Goal: Task Accomplishment & Management: Complete application form

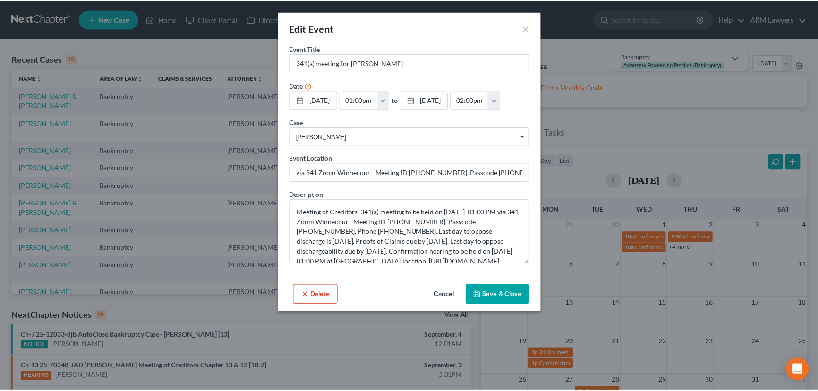
scroll to position [85, 0]
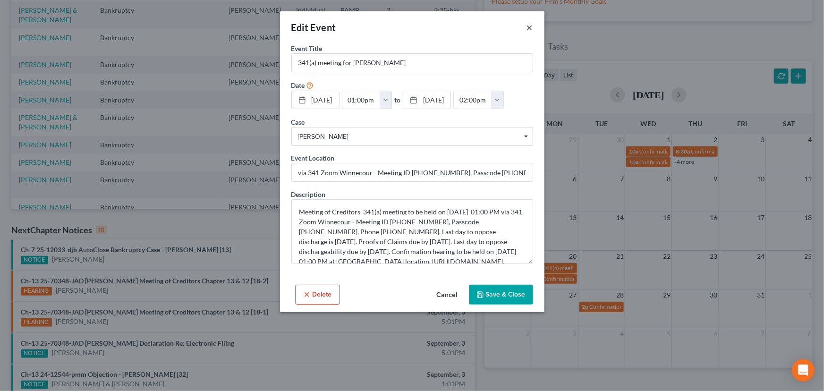
click at [530, 27] on button "×" at bounding box center [530, 27] width 7 height 11
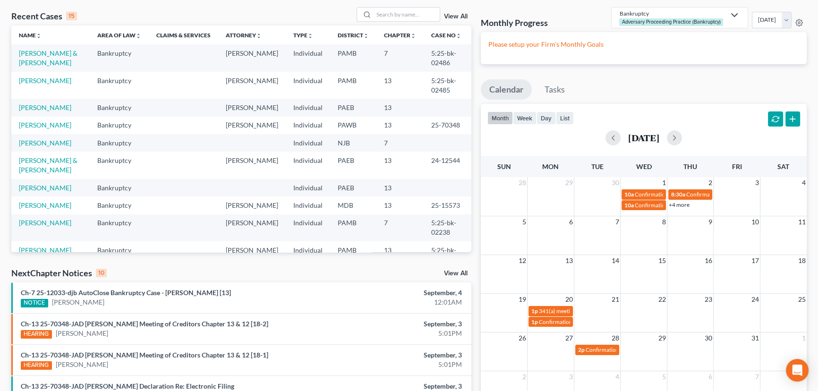
scroll to position [0, 0]
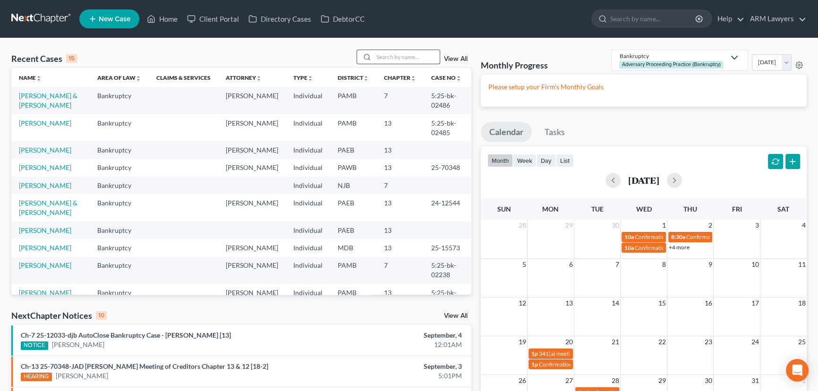
click at [423, 58] on input "search" at bounding box center [407, 57] width 66 height 14
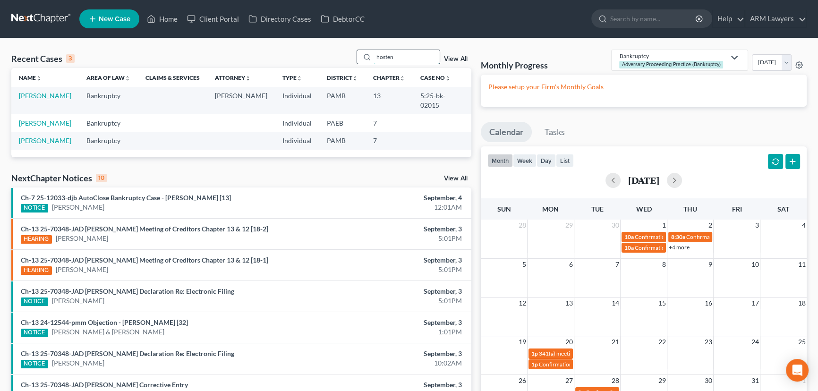
type input "hosten"
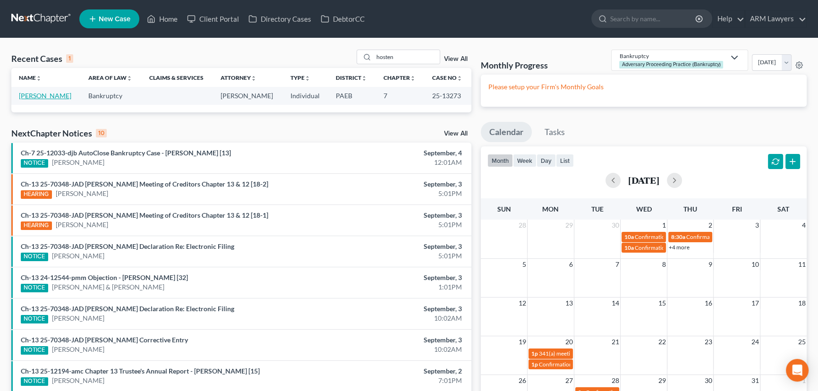
click at [35, 94] on link "[PERSON_NAME]" at bounding box center [45, 96] width 52 height 8
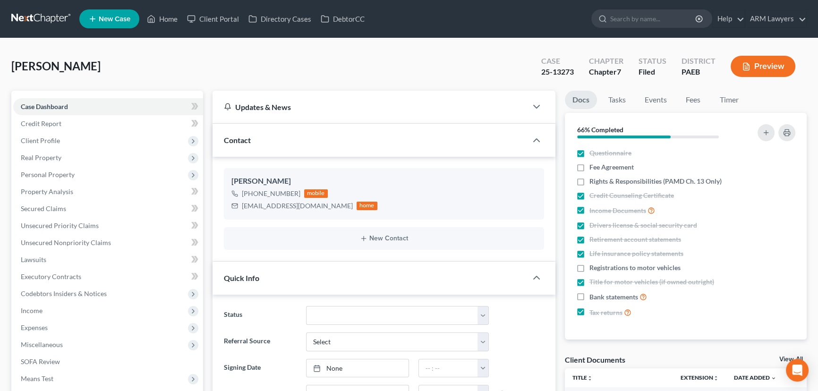
scroll to position [71, 0]
click at [354, 317] on select "Answer Due Awaiting Confirmation Awaiting Discharge Confirmed Could Not Contact…" at bounding box center [397, 315] width 183 height 19
select select "18"
click at [306, 306] on select "Answer Due Awaiting Confirmation Awaiting Discharge Confirmed Could Not Contact…" at bounding box center [397, 315] width 183 height 19
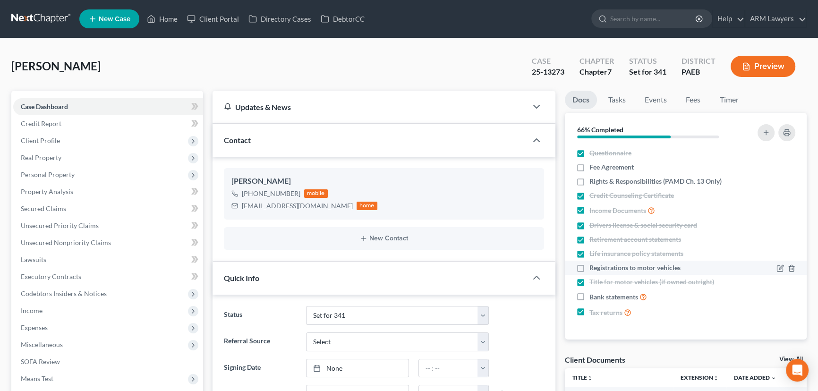
drag, startPoint x: 581, startPoint y: 296, endPoint x: 590, endPoint y: 267, distance: 30.8
click at [590, 296] on label "Bank statements" at bounding box center [619, 296] width 58 height 11
click at [593, 296] on input "Bank statements" at bounding box center [596, 294] width 6 height 6
checkbox input "true"
click at [792, 180] on polyline "button" at bounding box center [792, 180] width 6 height 0
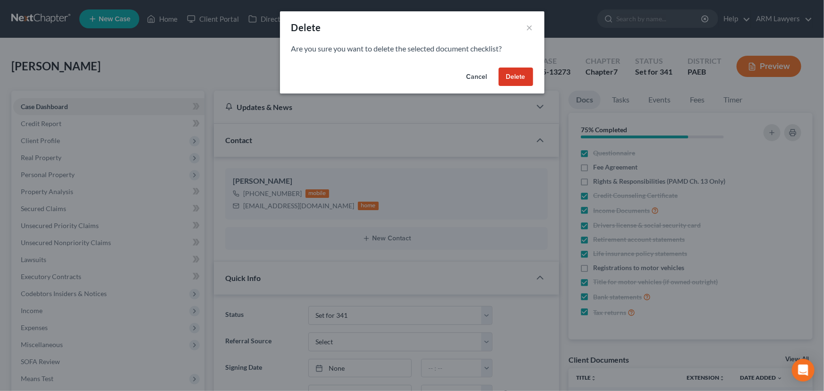
click at [513, 81] on button "Delete" at bounding box center [516, 77] width 34 height 19
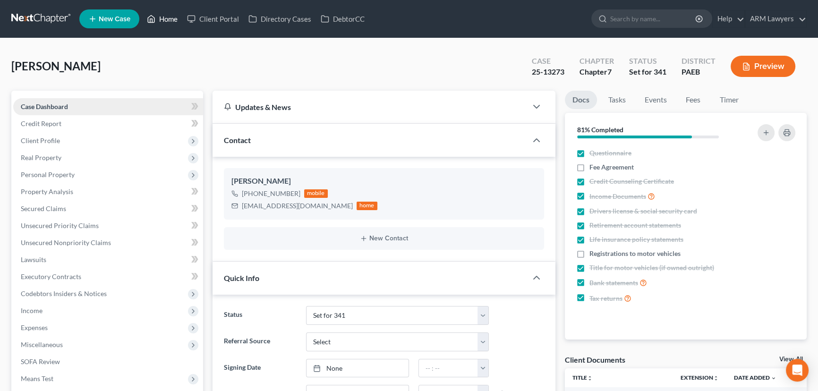
click at [165, 14] on link "Home" at bounding box center [162, 18] width 40 height 17
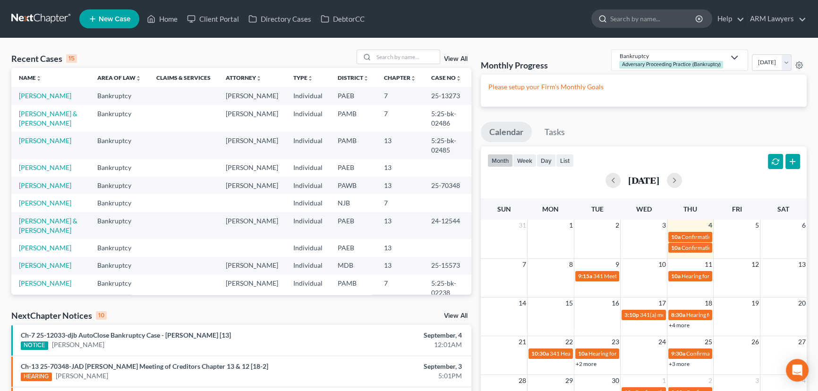
click at [642, 17] on input "search" at bounding box center [653, 18] width 86 height 17
type input "[PERSON_NAME]"
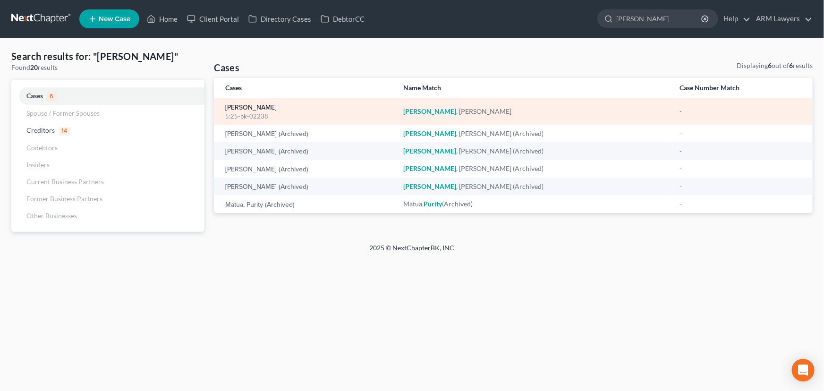
drag, startPoint x: 250, startPoint y: 107, endPoint x: 258, endPoint y: 107, distance: 8.0
click at [250, 107] on link "[PERSON_NAME]" at bounding box center [250, 107] width 51 height 7
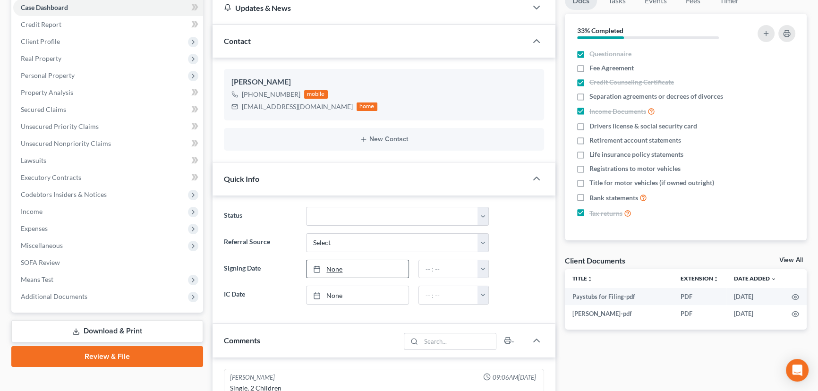
scroll to position [128, 0]
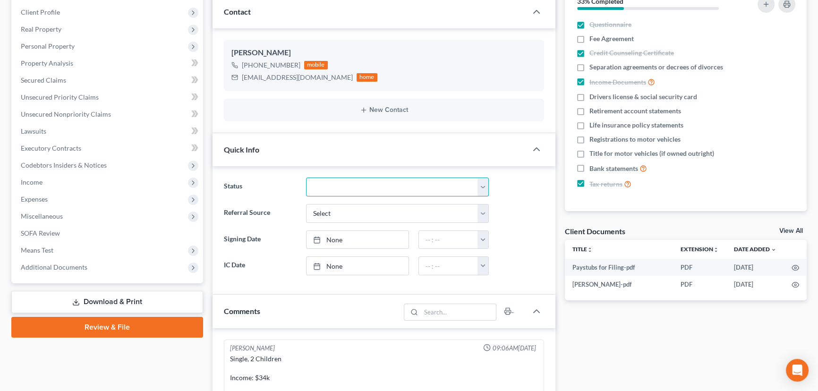
click at [346, 185] on select "Answer Due Awaiting Confirmation Awaiting Discharge Confirmed Could Not Contact…" at bounding box center [397, 187] width 183 height 19
select select "18"
click at [306, 178] on select "Answer Due Awaiting Confirmation Awaiting Discharge Confirmed Could Not Contact…" at bounding box center [397, 187] width 183 height 19
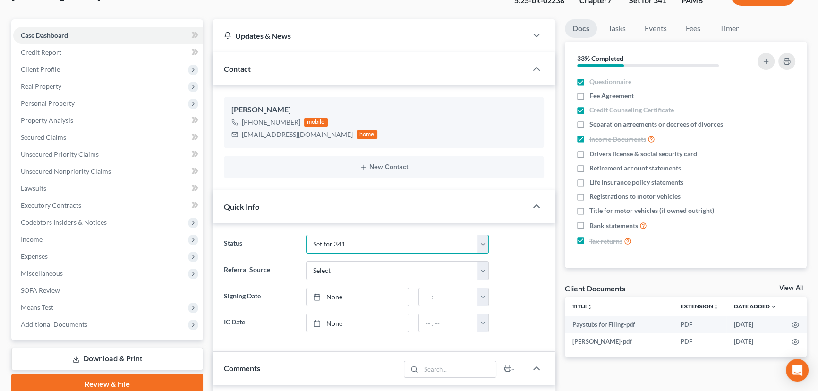
scroll to position [0, 0]
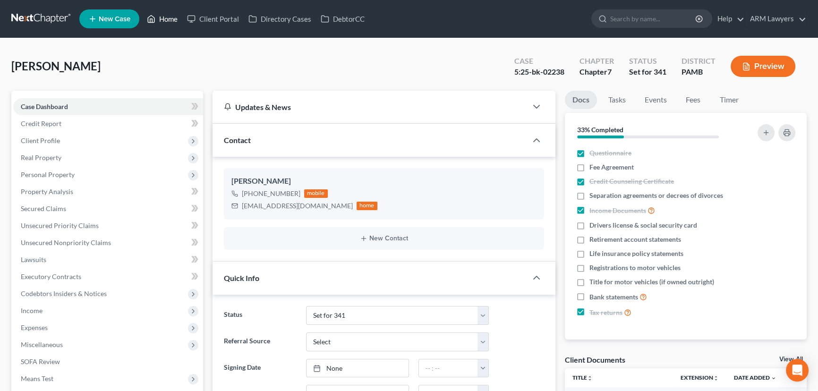
click at [168, 18] on link "Home" at bounding box center [162, 18] width 40 height 17
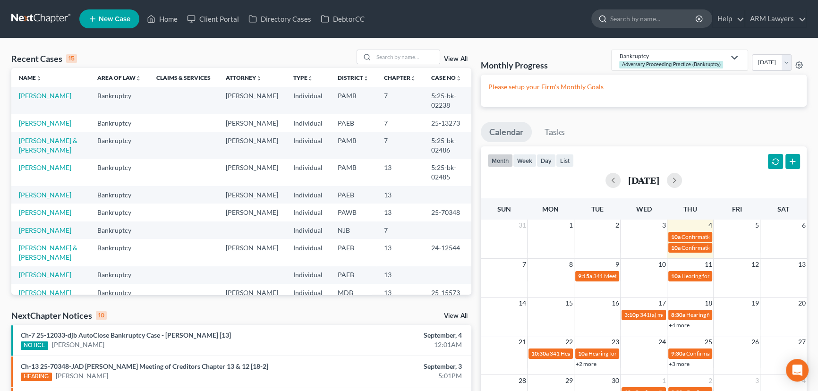
click at [641, 18] on input "search" at bounding box center [653, 18] width 86 height 17
type input "wing"
click at [406, 57] on input "search" at bounding box center [407, 57] width 66 height 14
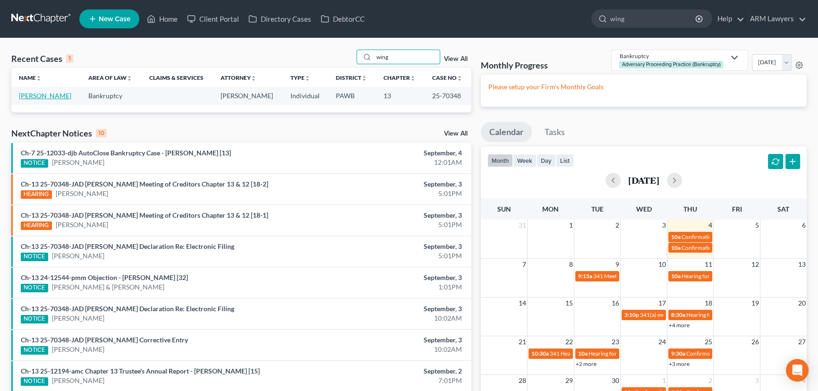
type input "wing"
click at [35, 97] on link "[PERSON_NAME]" at bounding box center [45, 96] width 52 height 8
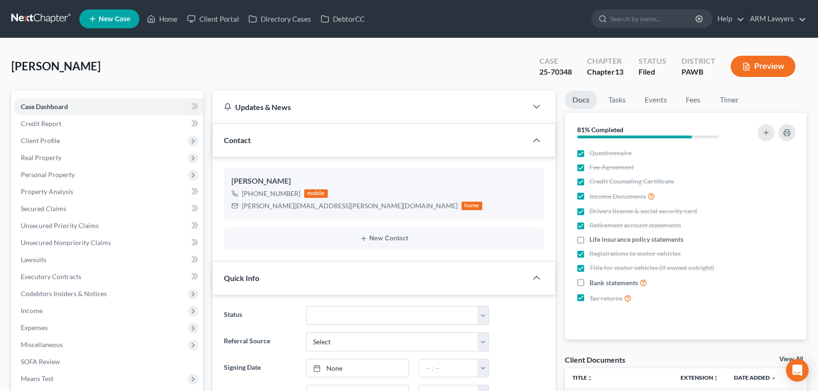
scroll to position [68, 0]
drag, startPoint x: 160, startPoint y: 21, endPoint x: 222, endPoint y: 97, distance: 97.7
click at [160, 21] on link "Home" at bounding box center [162, 18] width 40 height 17
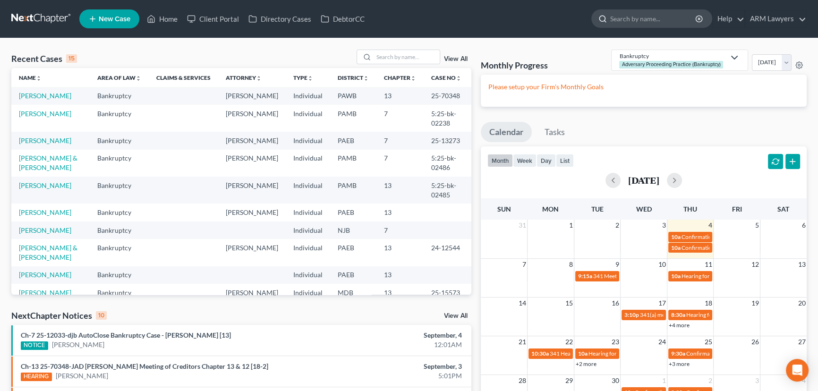
click at [635, 19] on input "search" at bounding box center [653, 18] width 86 height 17
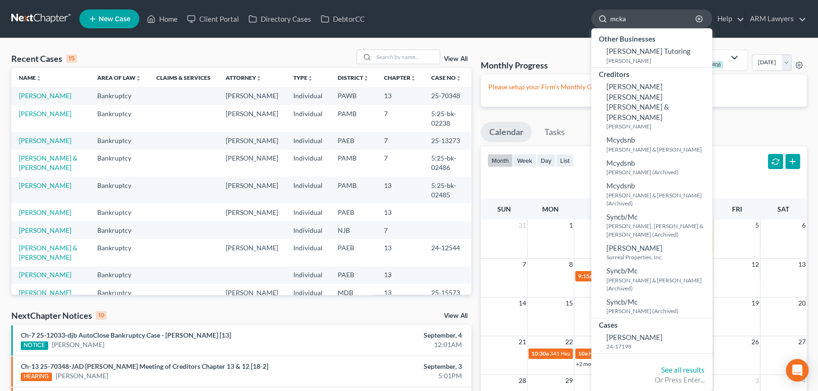
type input "[PERSON_NAME]"
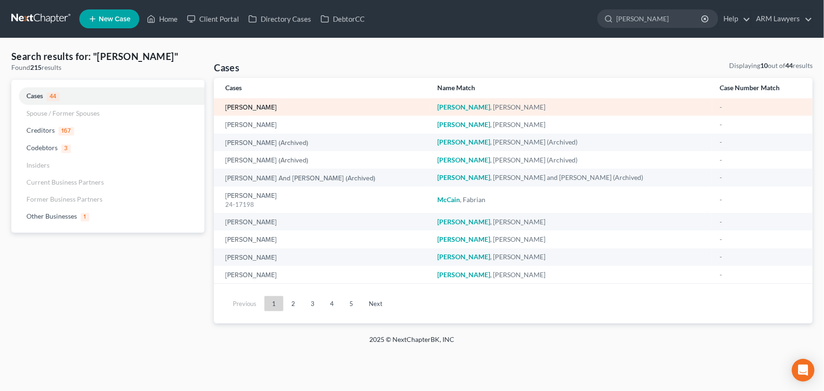
click at [255, 108] on link "[PERSON_NAME]" at bounding box center [250, 107] width 51 height 7
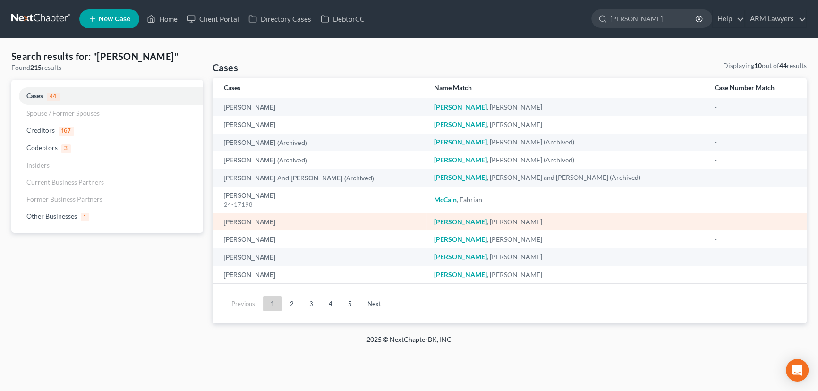
select select "1"
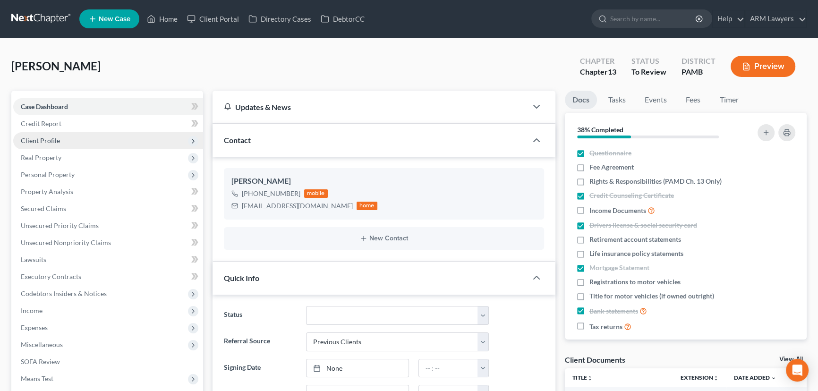
click at [80, 136] on span "Client Profile" at bounding box center [108, 140] width 190 height 17
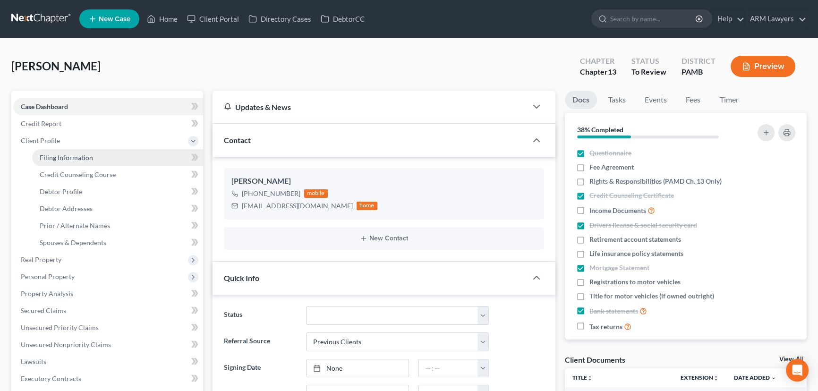
click at [100, 155] on link "Filing Information" at bounding box center [117, 157] width 171 height 17
select select "1"
select select "0"
select select "3"
select select "68"
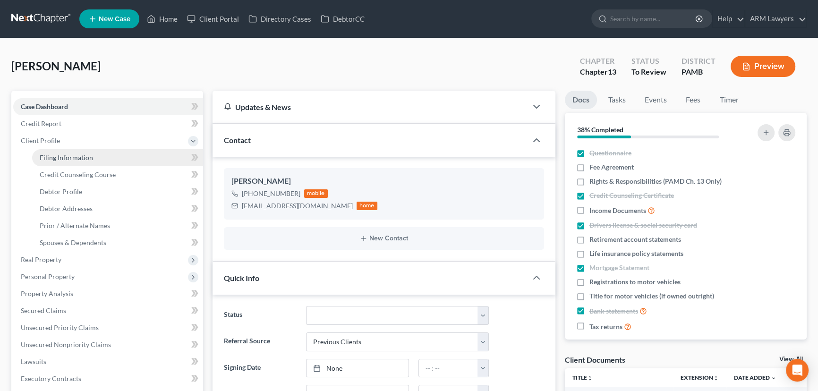
select select "0"
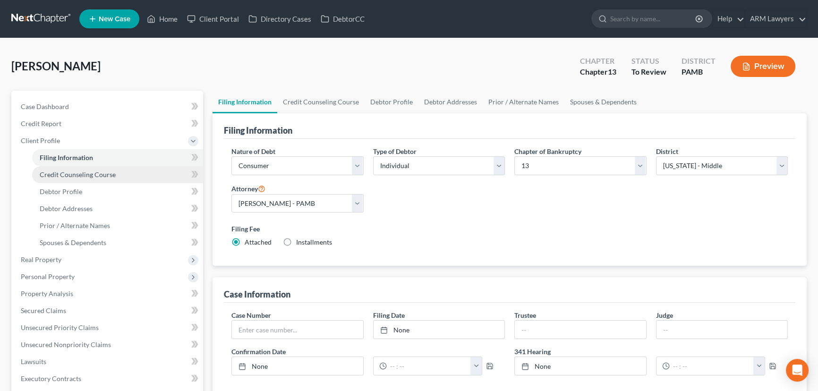
click at [122, 178] on link "Credit Counseling Course" at bounding box center [117, 174] width 171 height 17
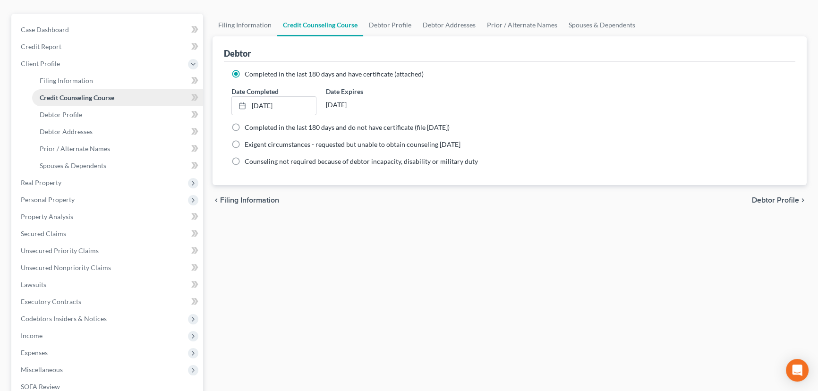
scroll to position [85, 0]
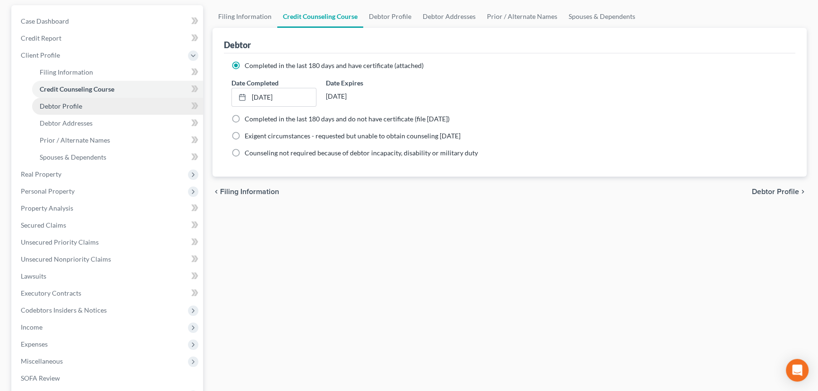
click at [100, 105] on link "Debtor Profile" at bounding box center [117, 106] width 171 height 17
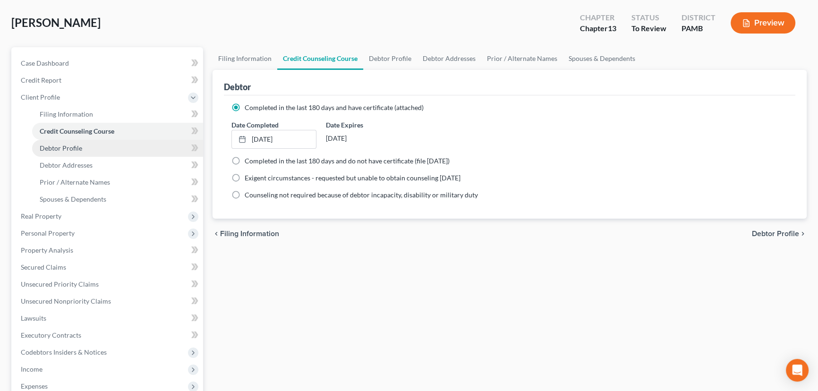
select select "2"
select select "0"
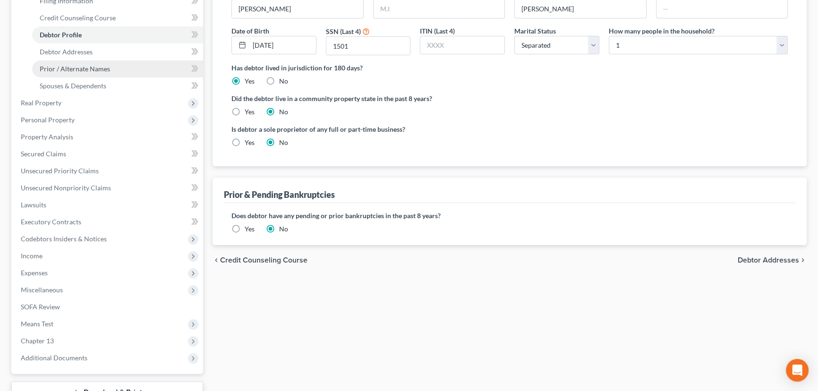
scroll to position [214, 0]
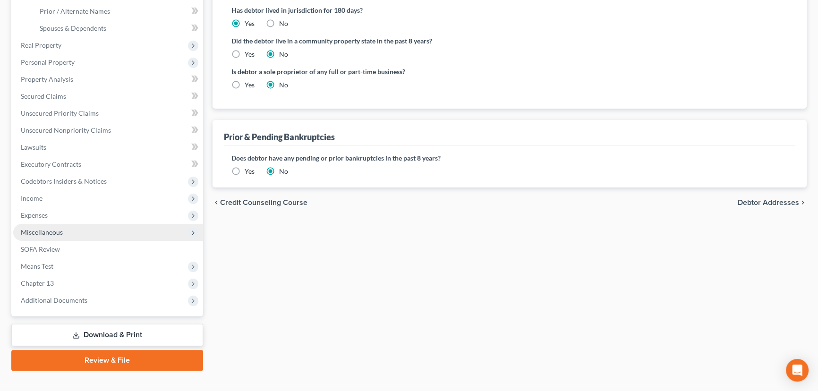
click at [78, 228] on span "Miscellaneous" at bounding box center [108, 232] width 190 height 17
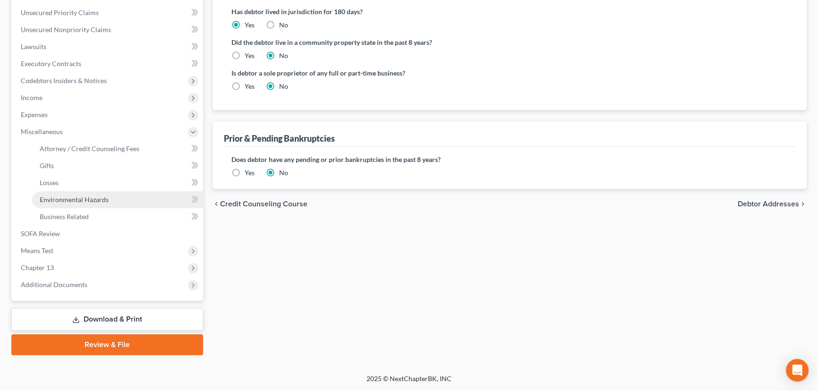
scroll to position [212, 0]
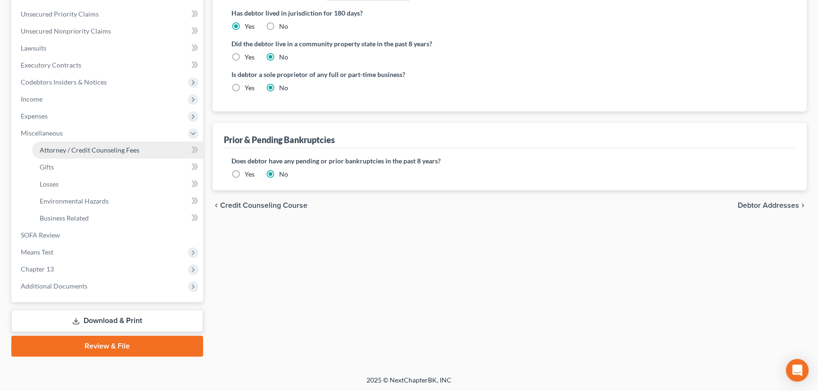
drag, startPoint x: 77, startPoint y: 145, endPoint x: 117, endPoint y: 147, distance: 40.7
click at [77, 146] on span "Attorney / Credit Counseling Fees" at bounding box center [90, 150] width 100 height 8
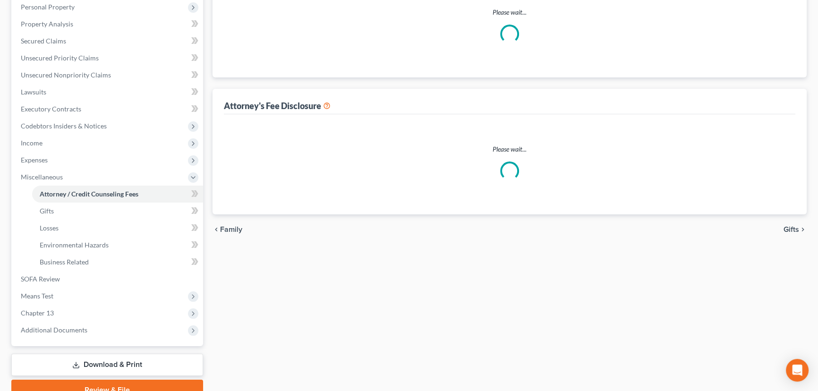
select select "0"
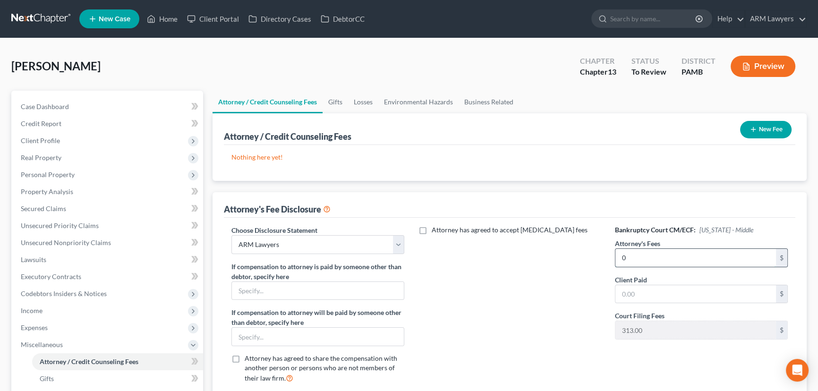
click at [629, 253] on input "0" at bounding box center [695, 258] width 161 height 18
type input "5,000.00"
click at [636, 298] on input "text" at bounding box center [695, 294] width 161 height 18
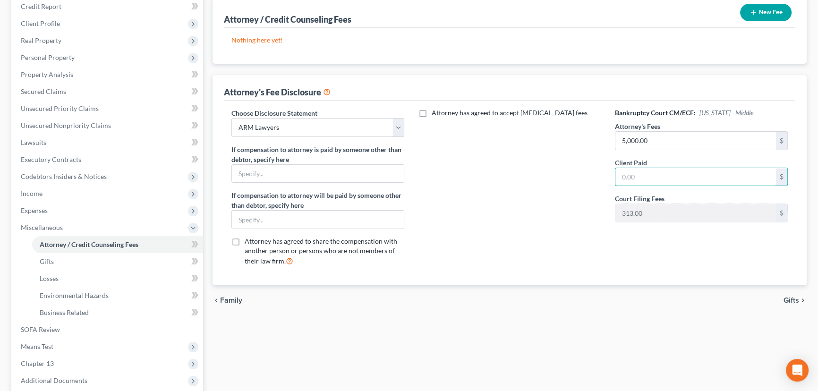
scroll to position [128, 0]
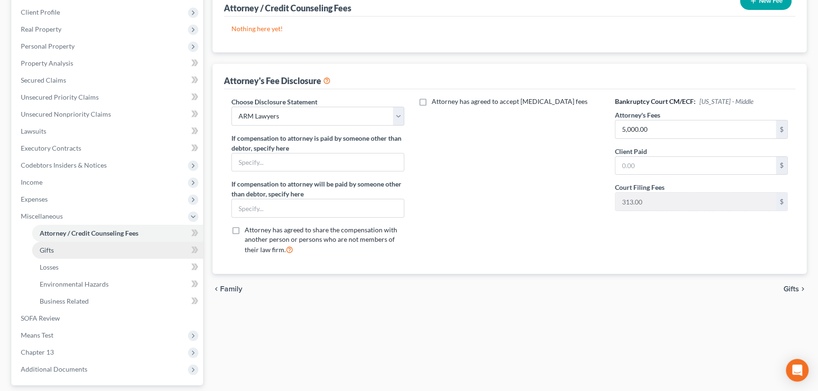
click at [69, 250] on link "Gifts" at bounding box center [117, 250] width 171 height 17
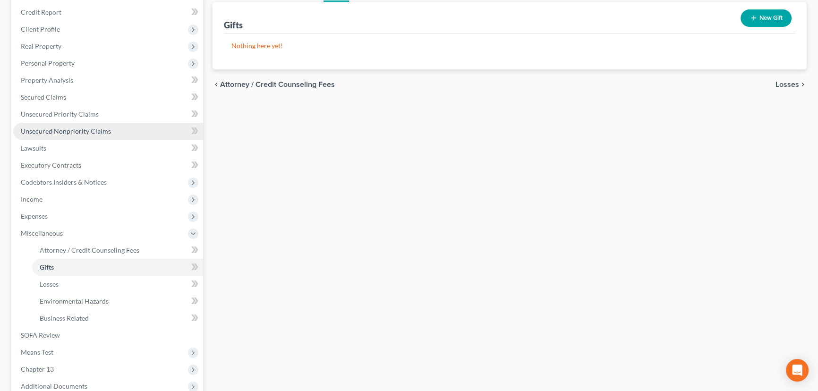
scroll to position [128, 0]
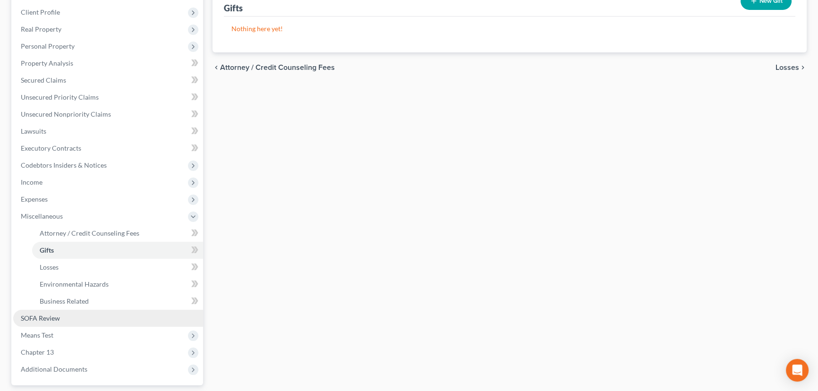
click at [74, 320] on link "SOFA Review" at bounding box center [108, 318] width 190 height 17
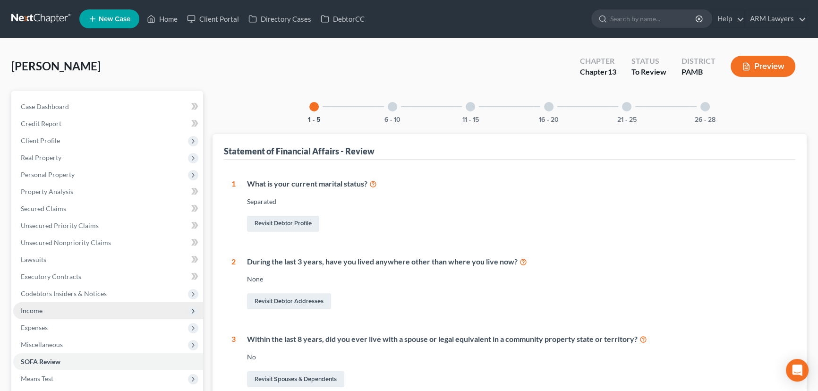
click at [91, 313] on span "Income" at bounding box center [108, 310] width 190 height 17
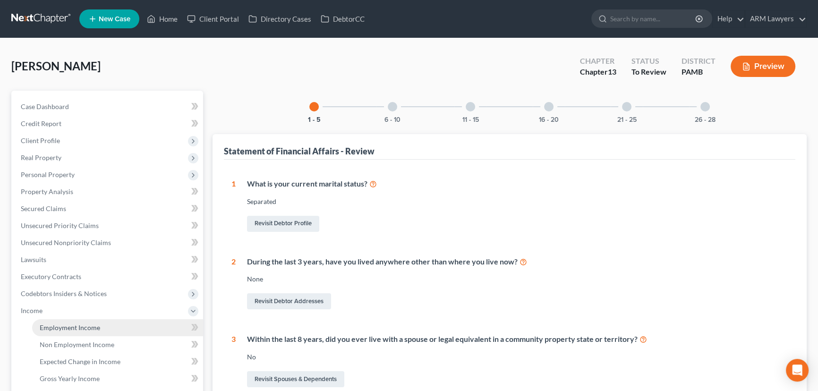
click at [119, 325] on link "Employment Income" at bounding box center [117, 327] width 171 height 17
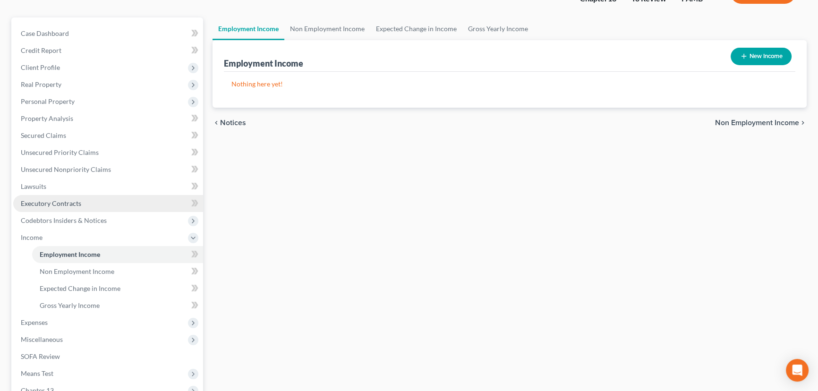
scroll to position [85, 0]
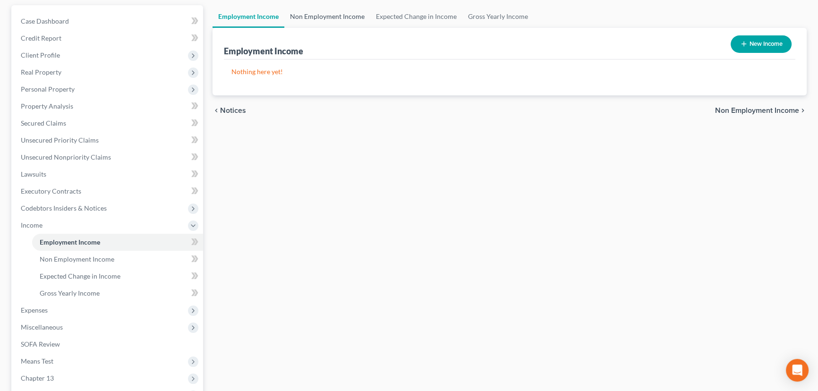
click at [329, 17] on link "Non Employment Income" at bounding box center [327, 16] width 86 height 23
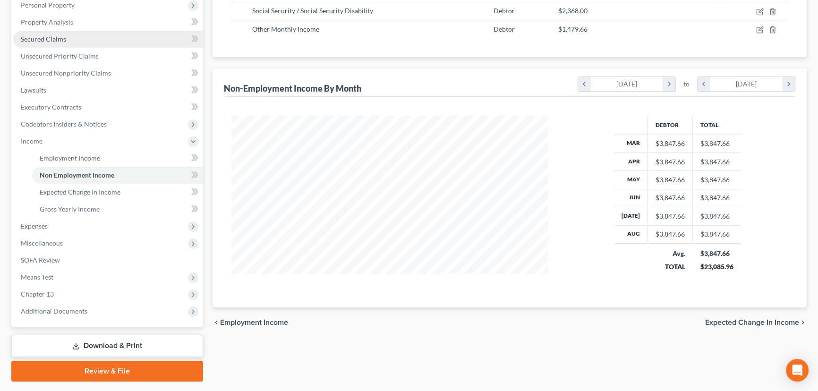
scroll to position [171, 0]
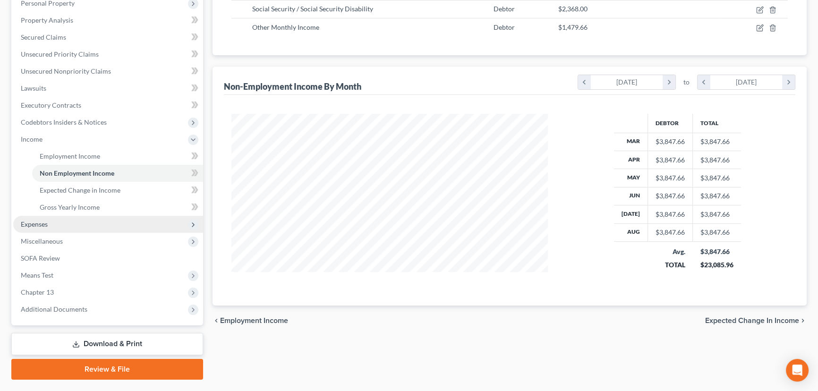
click at [63, 228] on span "Expenses" at bounding box center [108, 224] width 190 height 17
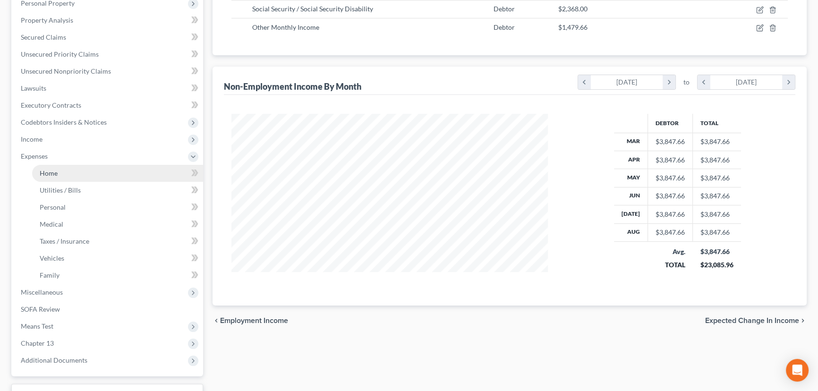
click at [80, 168] on link "Home" at bounding box center [117, 173] width 171 height 17
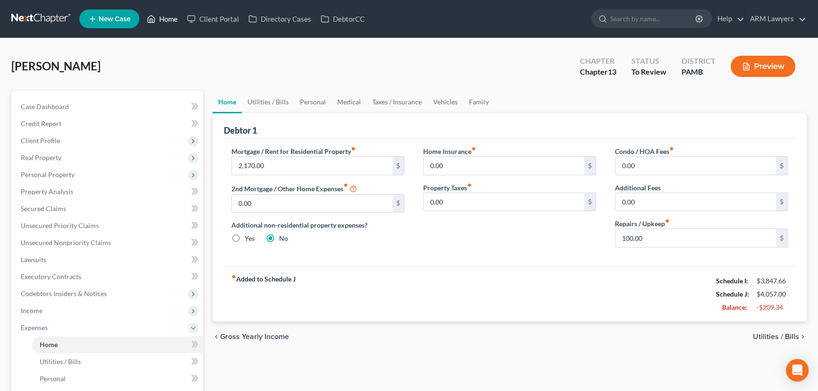
drag, startPoint x: 166, startPoint y: 14, endPoint x: 170, endPoint y: 40, distance: 26.3
click at [166, 14] on link "Home" at bounding box center [162, 18] width 40 height 17
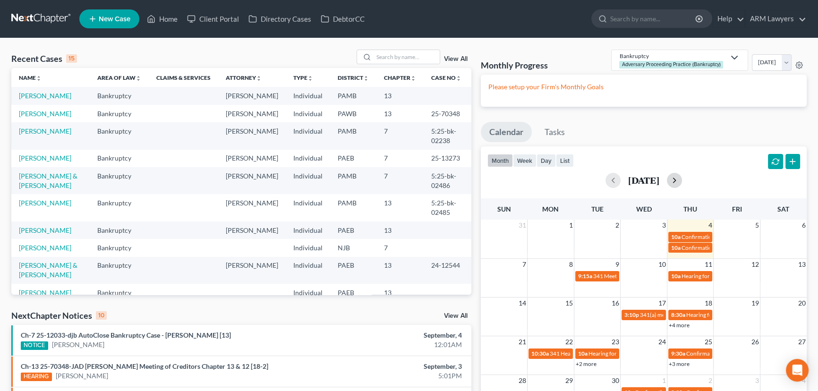
click at [682, 180] on button "button" at bounding box center [674, 180] width 15 height 15
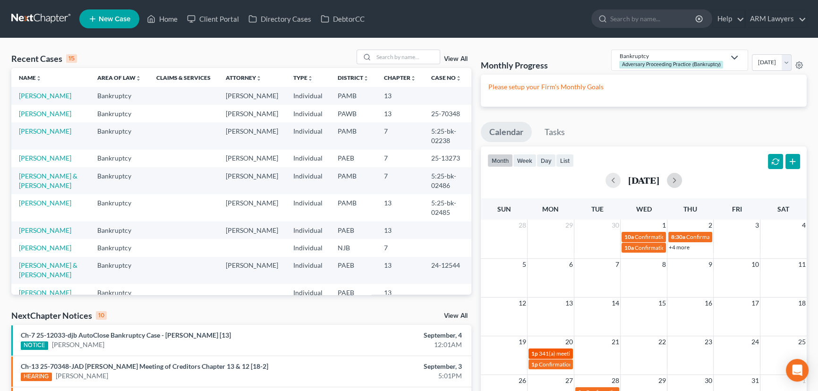
click at [557, 350] on span "341(a) meeting for [PERSON_NAME]" at bounding box center [584, 353] width 91 height 7
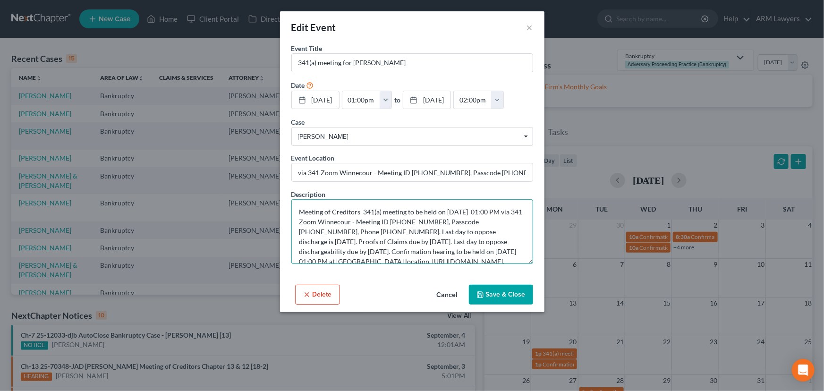
drag, startPoint x: 350, startPoint y: 239, endPoint x: 382, endPoint y: 239, distance: 31.6
click at [382, 239] on textarea "Meeting of Creditors 341(a) meeting to be held on [DATE] 01:00 PM via 341 Zoom …" at bounding box center [412, 231] width 242 height 65
click at [527, 28] on button "×" at bounding box center [530, 27] width 7 height 11
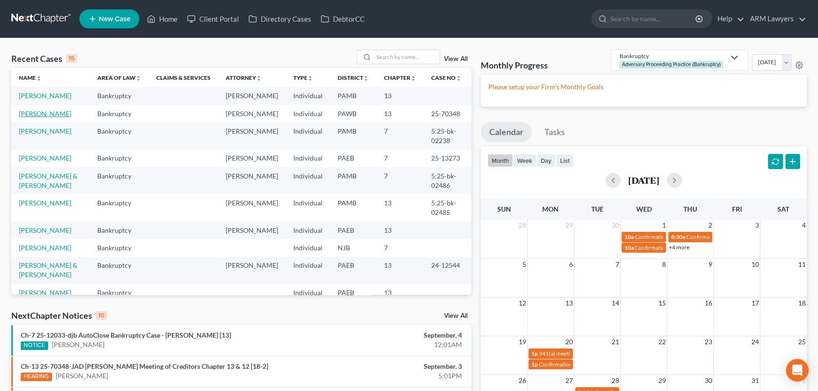
click at [43, 117] on link "[PERSON_NAME]" at bounding box center [45, 114] width 52 height 8
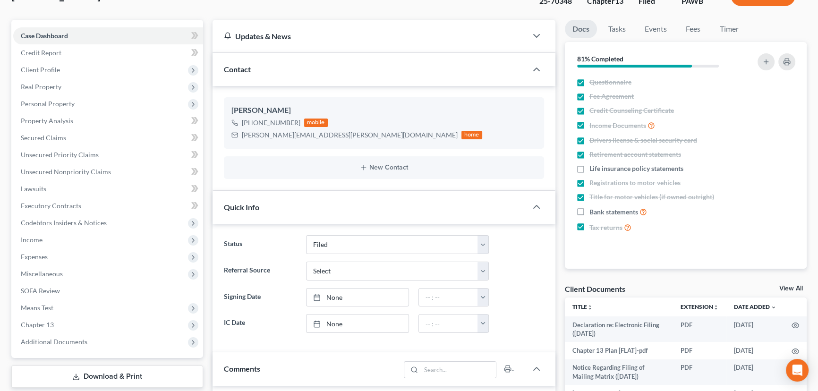
scroll to position [85, 0]
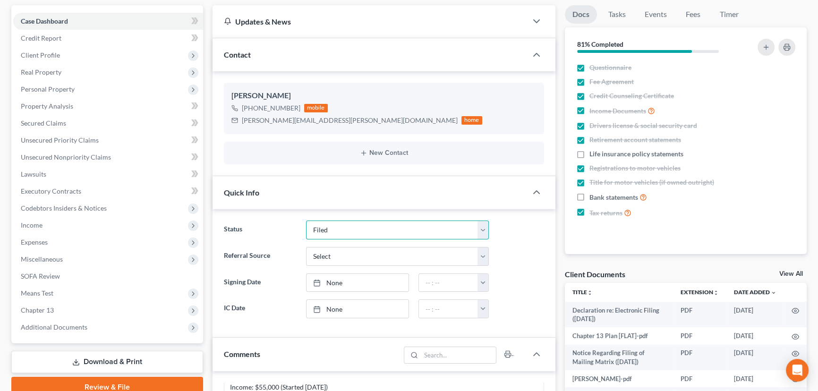
click at [387, 233] on select "Answer Due Awaiting Confirmation Awaiting Discharge Confirmed Could Not Contact…" at bounding box center [397, 230] width 183 height 19
select select "18"
click at [306, 221] on select "Answer Due Awaiting Confirmation Awaiting Discharge Confirmed Could Not Contact…" at bounding box center [397, 230] width 183 height 19
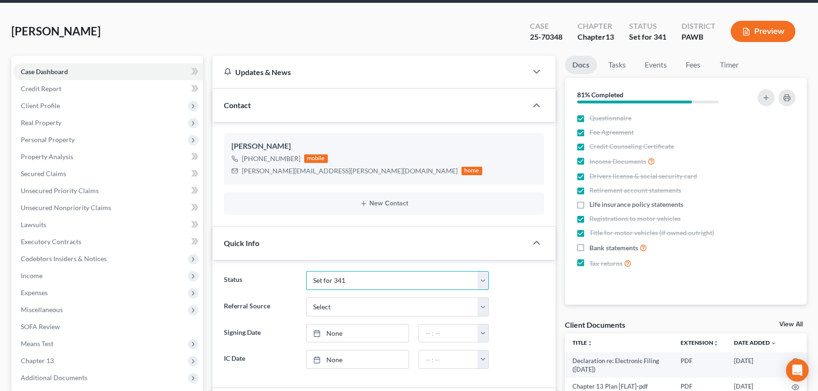
scroll to position [0, 0]
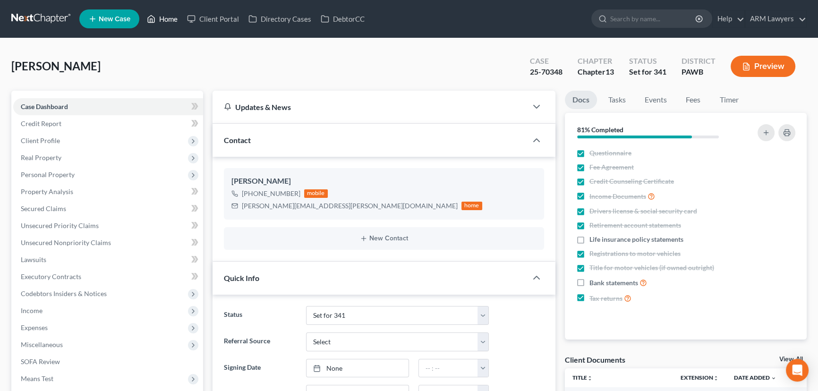
click at [162, 21] on link "Home" at bounding box center [162, 18] width 40 height 17
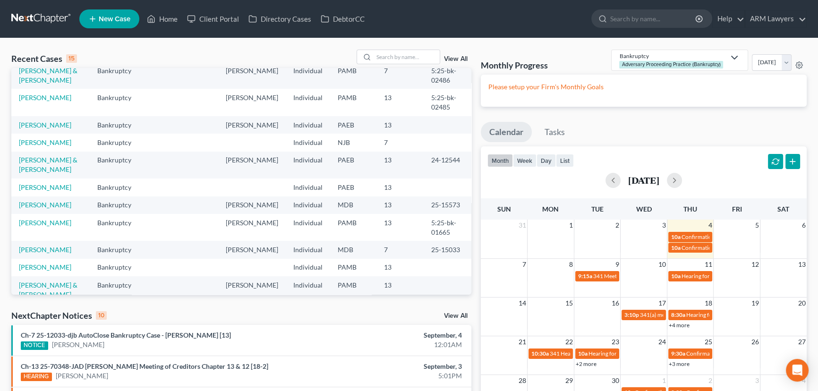
scroll to position [121, 0]
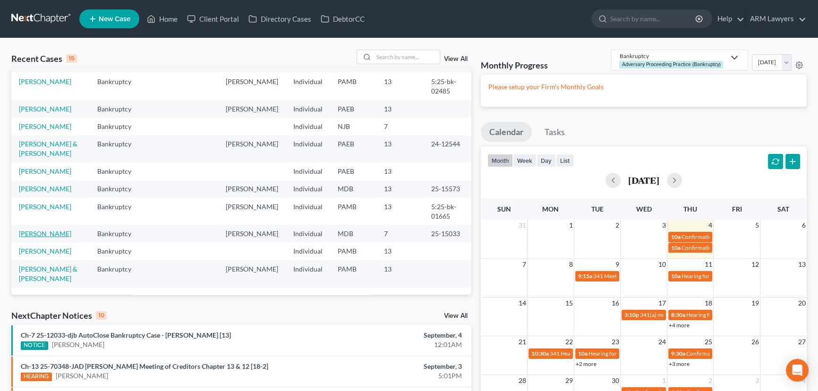
click at [35, 235] on link "[PERSON_NAME]" at bounding box center [45, 234] width 52 height 8
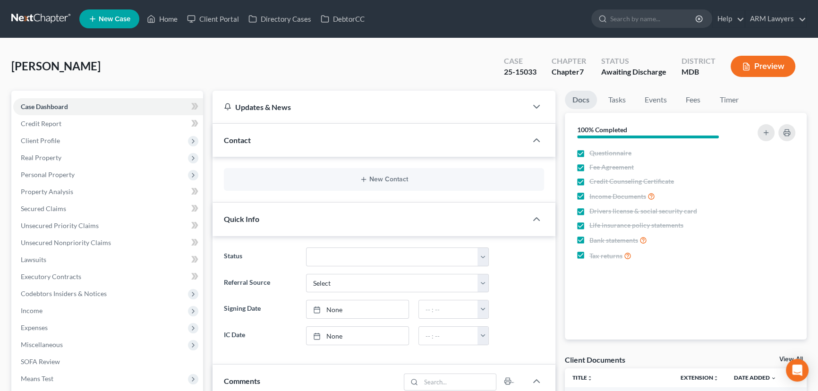
scroll to position [215, 0]
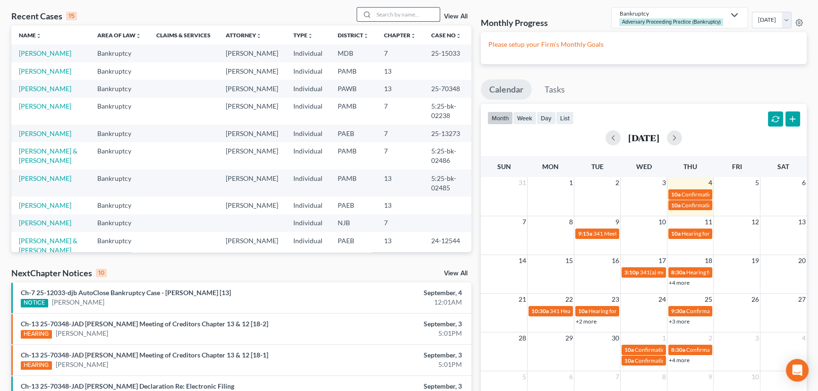
click at [393, 13] on input "search" at bounding box center [407, 15] width 66 height 14
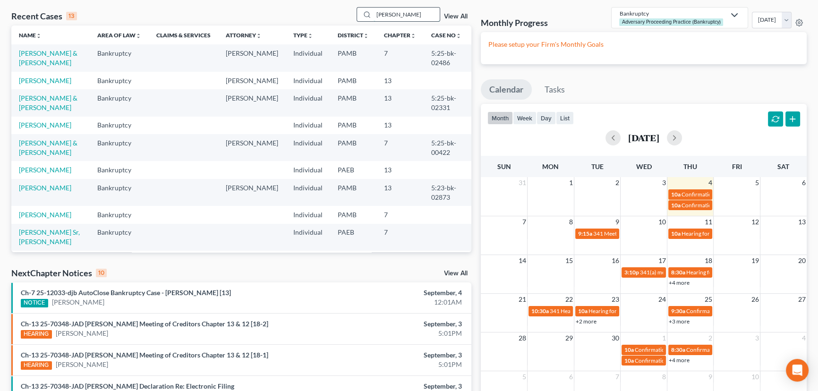
type input "[PERSON_NAME]"
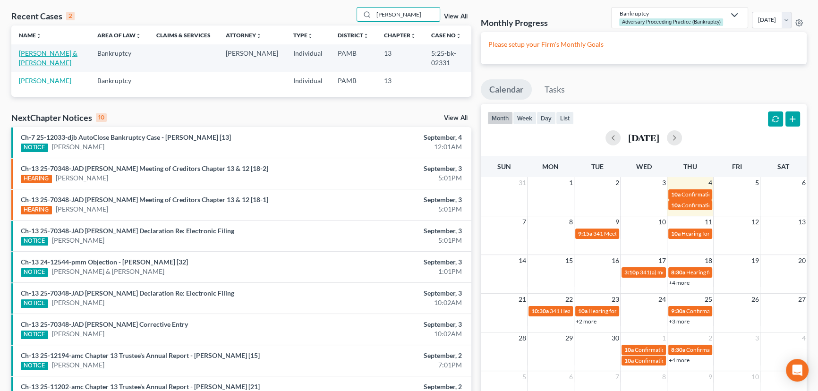
click at [35, 56] on link "[PERSON_NAME] & [PERSON_NAME]" at bounding box center [48, 57] width 59 height 17
